Goal: Navigation & Orientation: Understand site structure

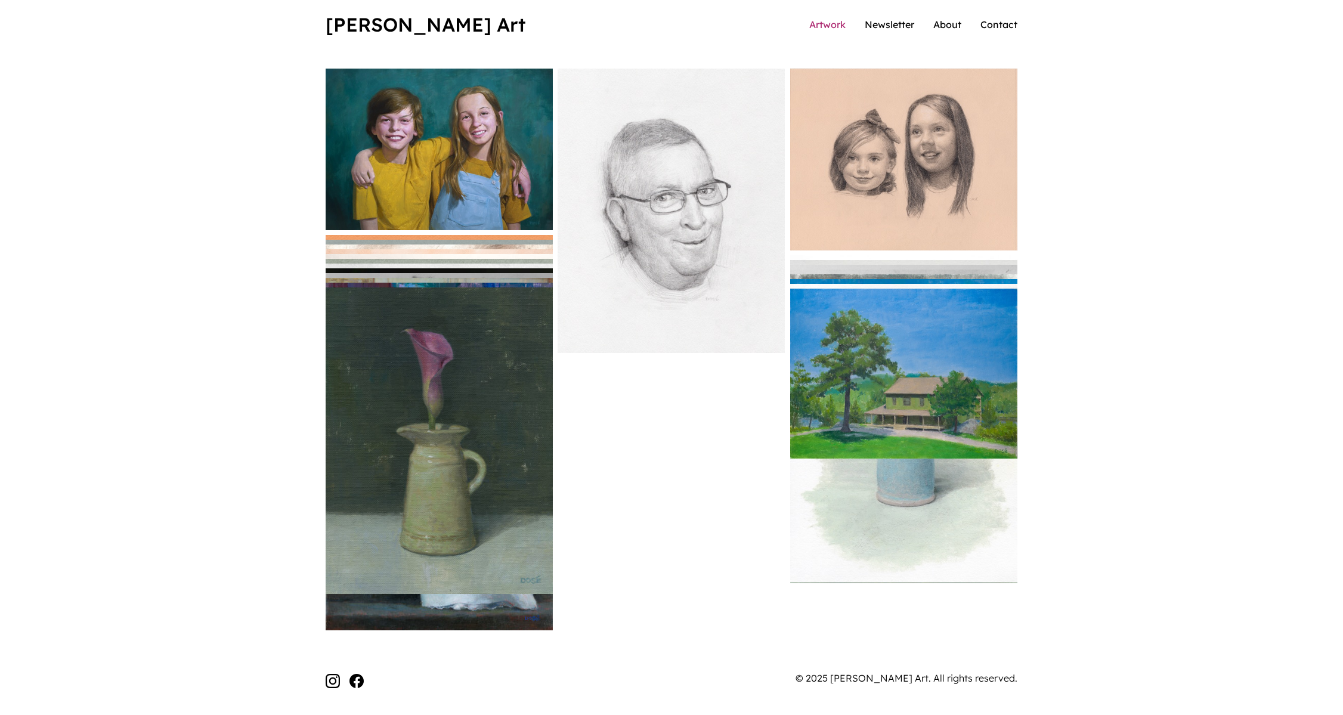
click at [827, 26] on link "Artwork" at bounding box center [827, 24] width 36 height 12
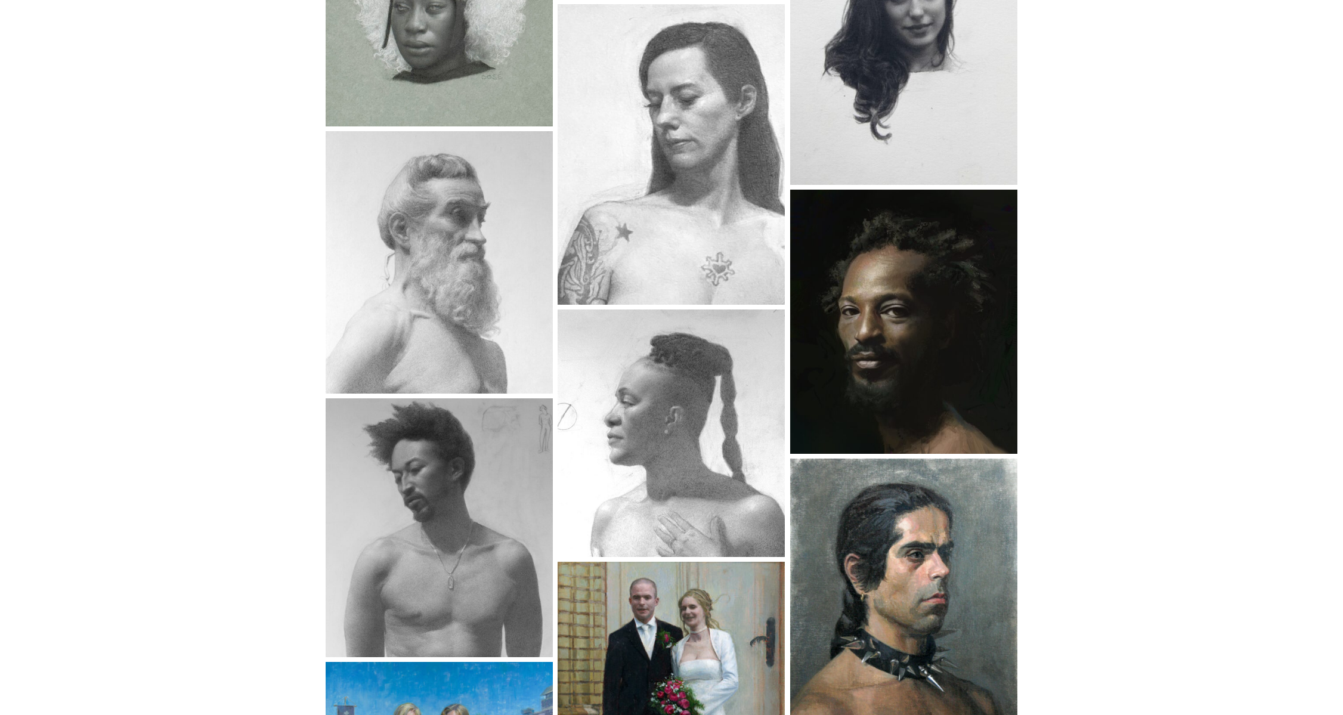
scroll to position [929, 0]
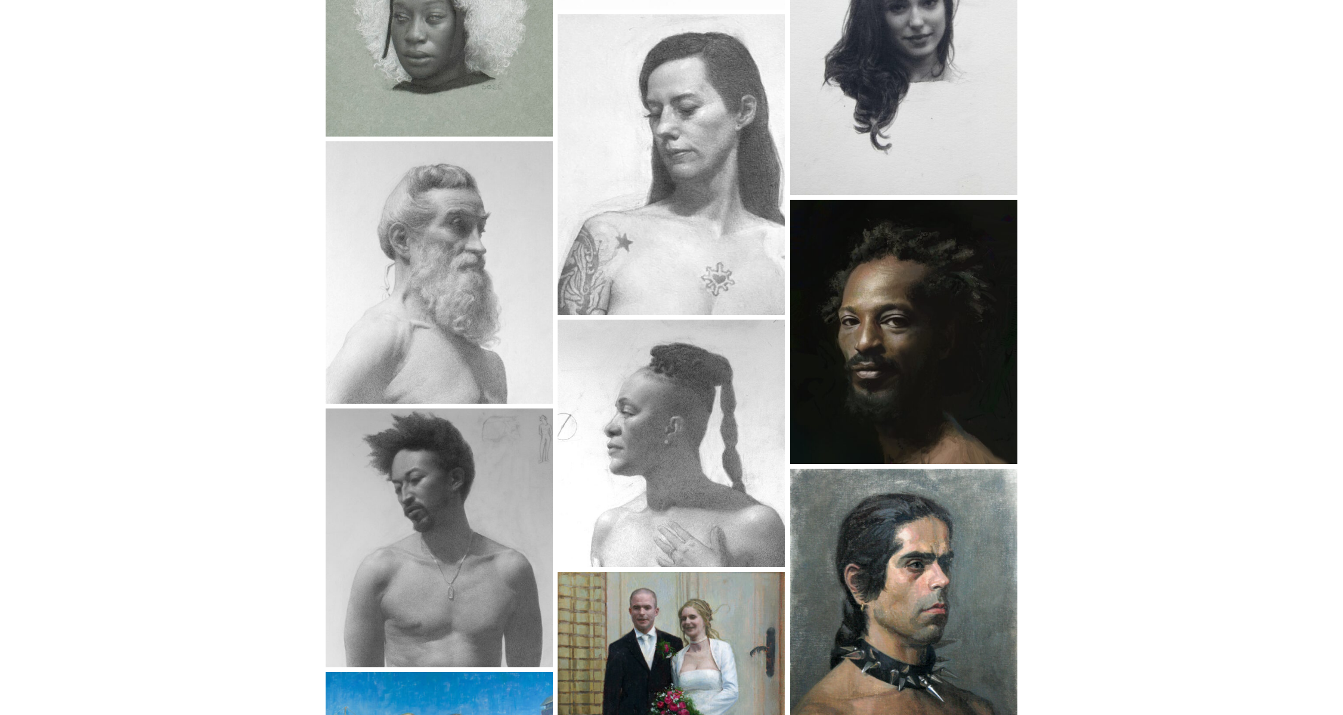
click at [689, 169] on img at bounding box center [671, 164] width 239 height 315
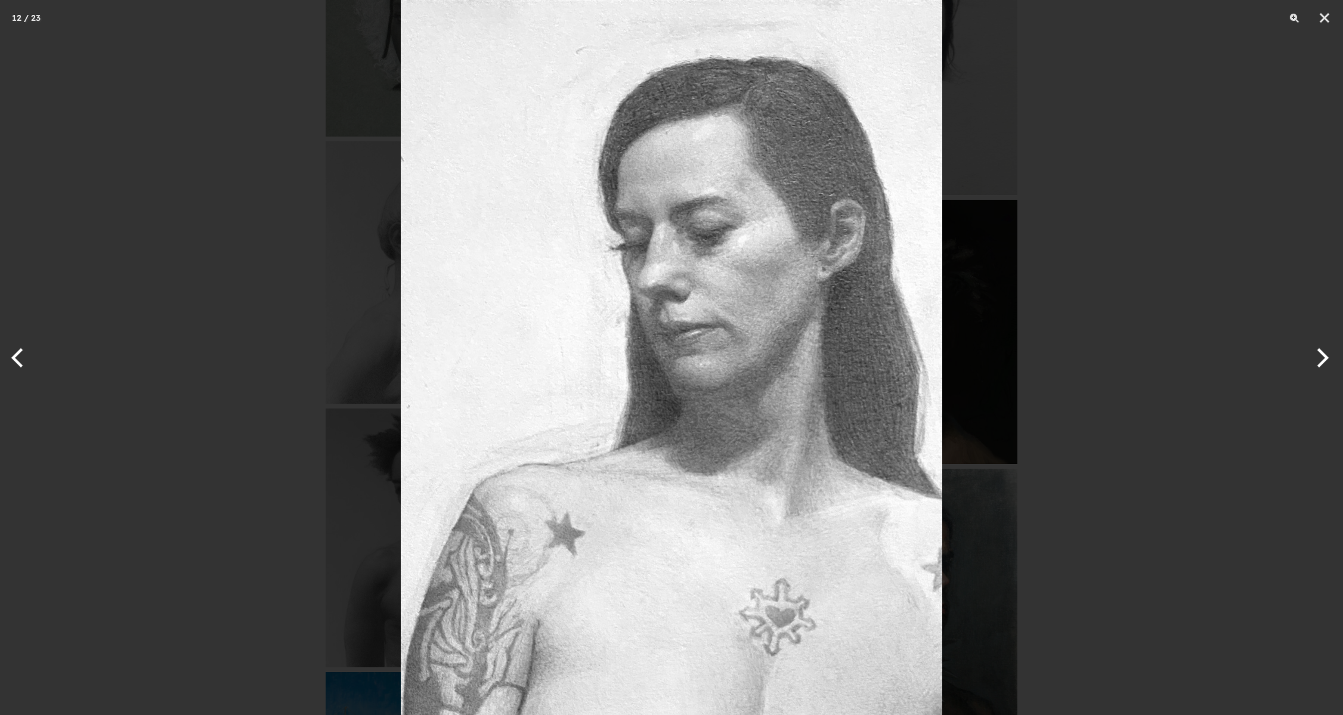
click at [1145, 386] on div at bounding box center [671, 357] width 1343 height 715
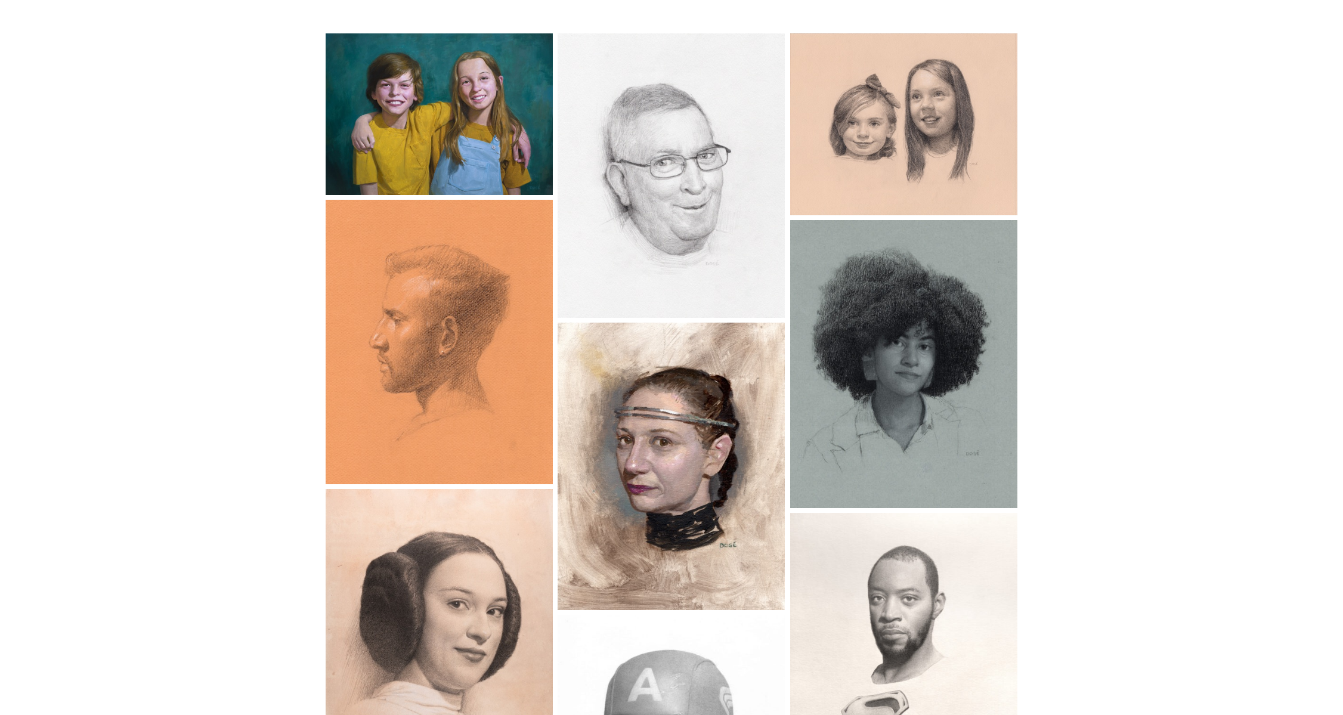
scroll to position [0, 0]
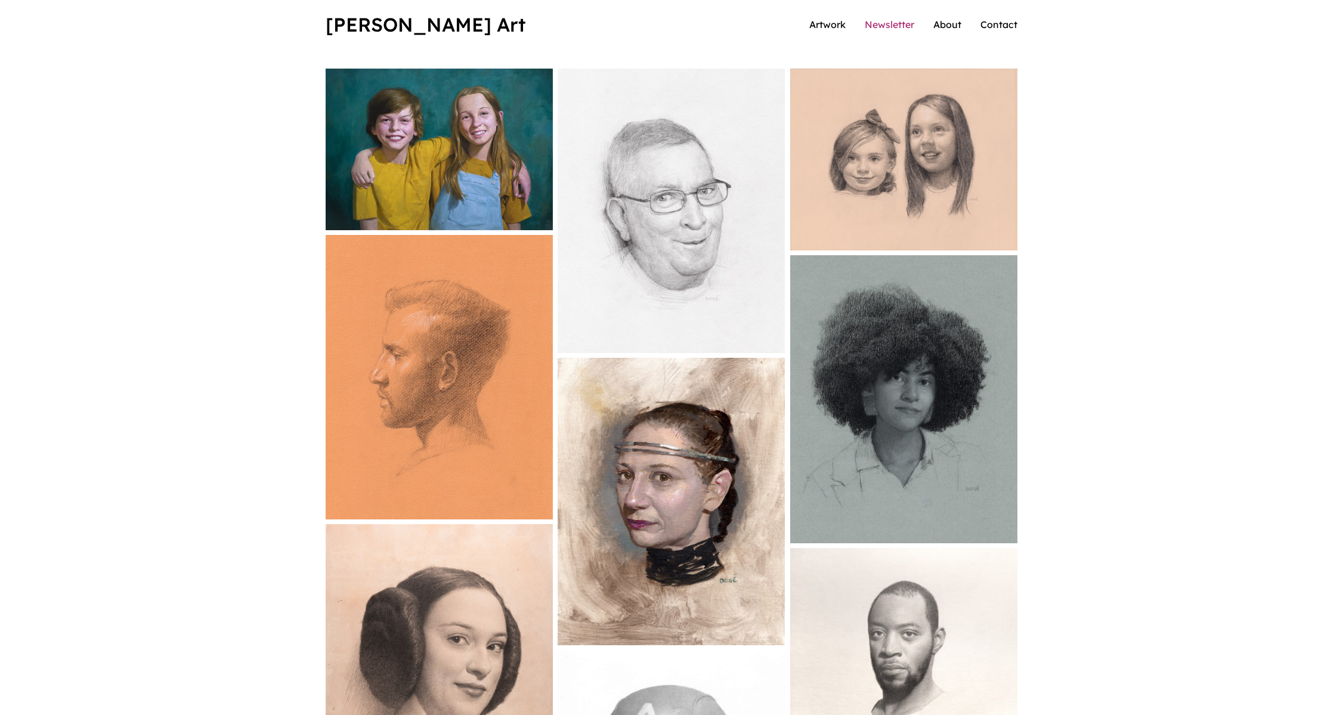
click at [881, 24] on link "Newsletter" at bounding box center [890, 24] width 50 height 12
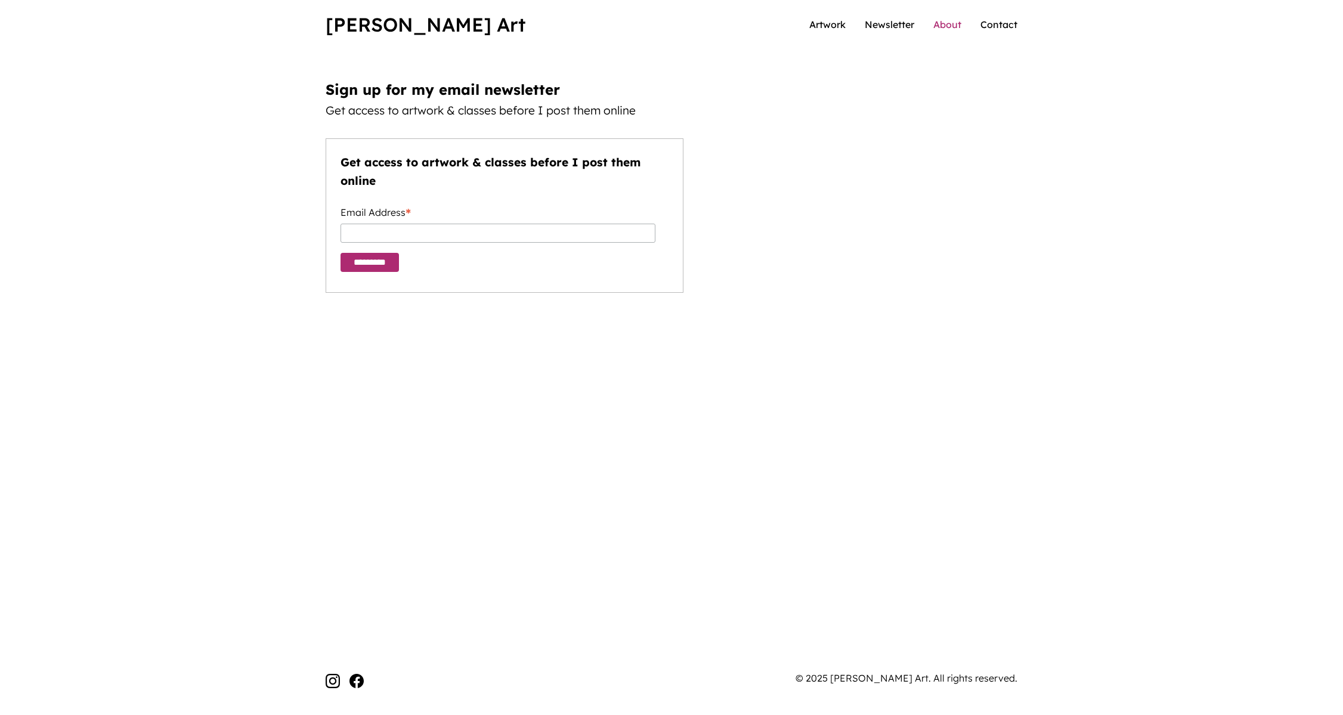
click at [955, 22] on link "About" at bounding box center [947, 24] width 28 height 12
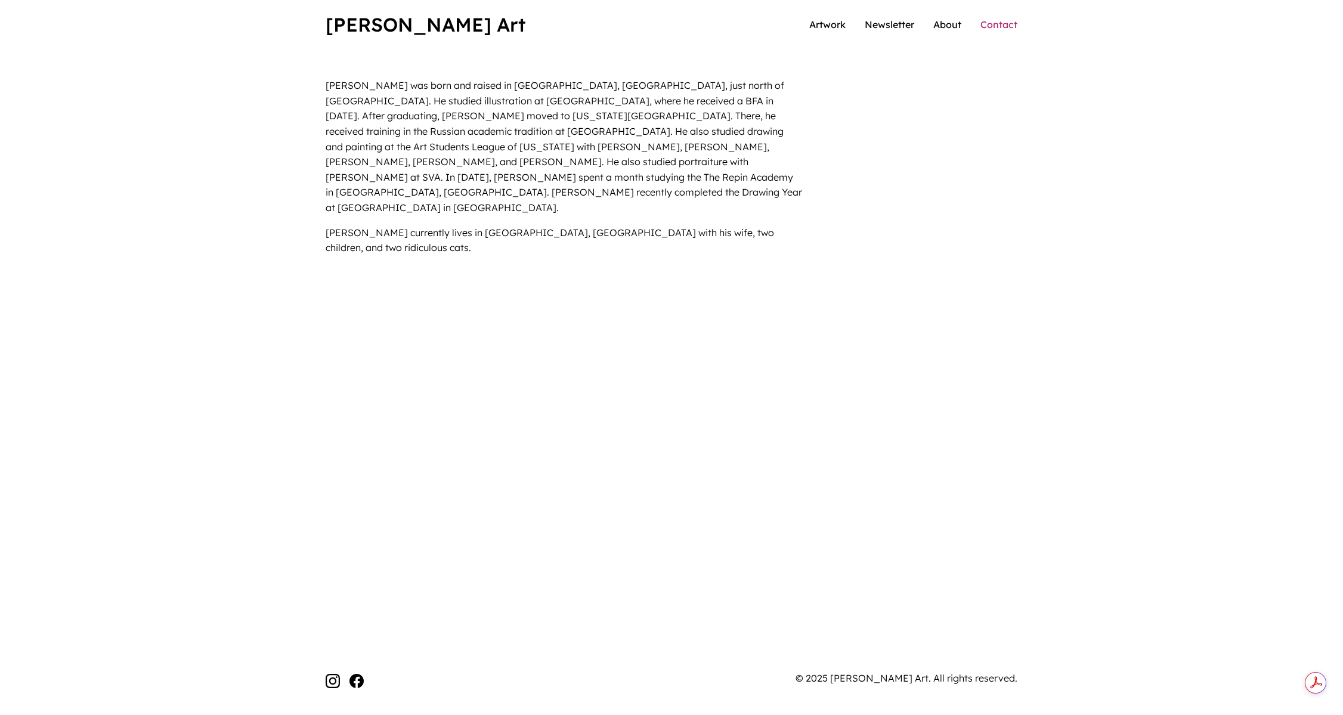
click at [1000, 24] on link "Contact" at bounding box center [998, 24] width 37 height 12
